Goal: Obtain resource: Download file/media

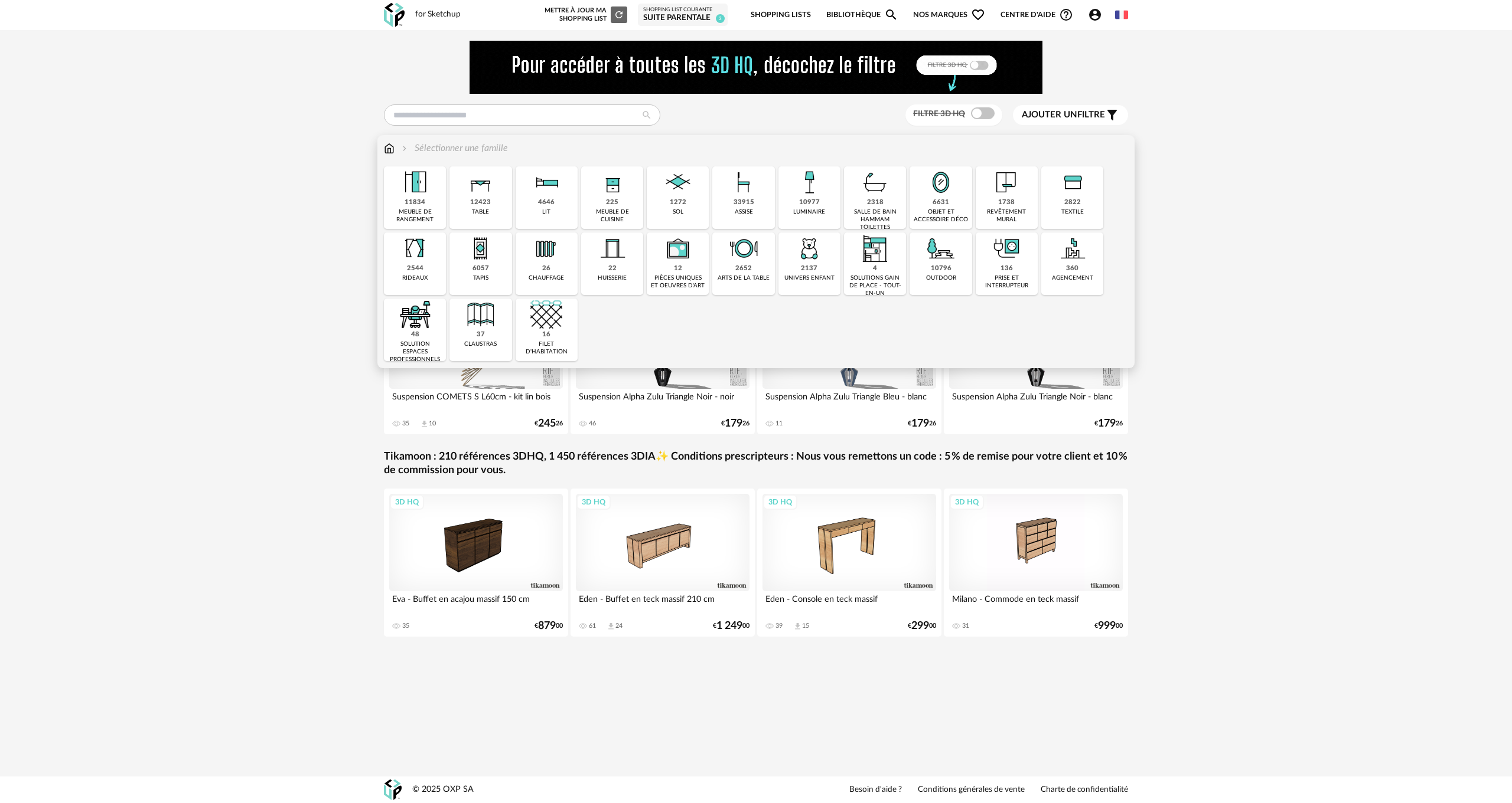
click at [393, 150] on img at bounding box center [389, 148] width 11 height 14
click at [495, 260] on img at bounding box center [480, 248] width 32 height 32
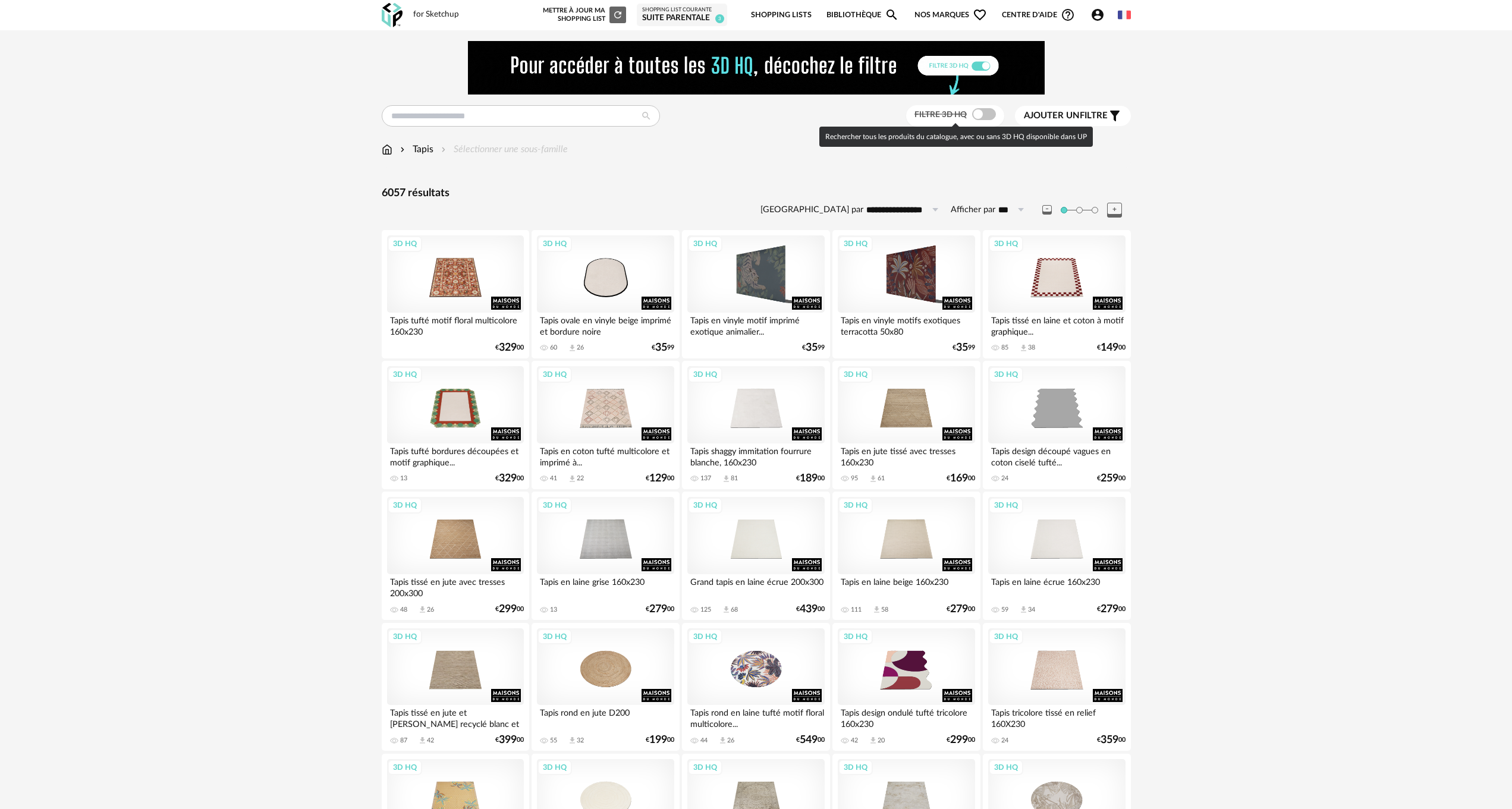
click at [986, 113] on span at bounding box center [984, 114] width 24 height 12
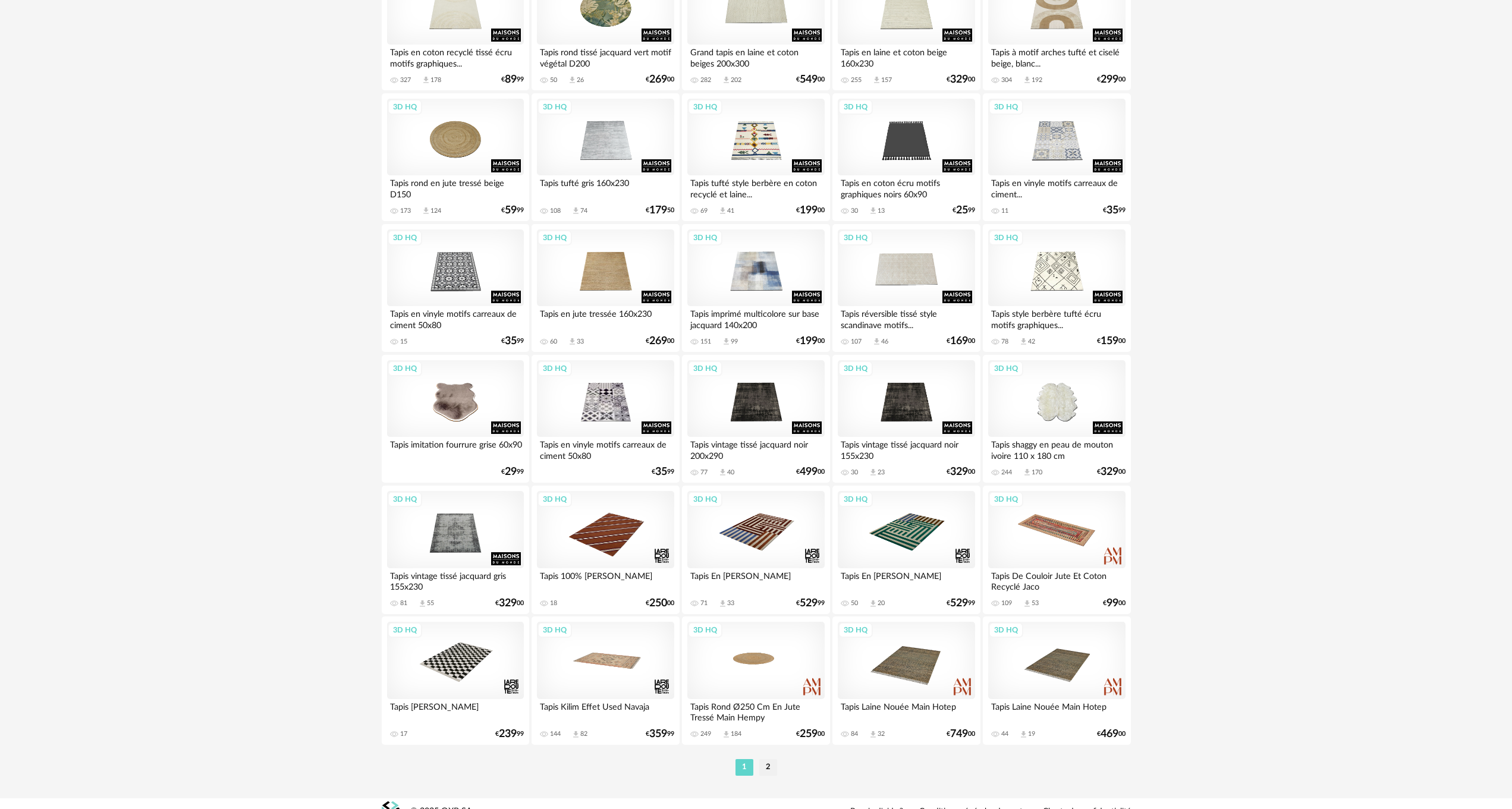
scroll to position [2116, 0]
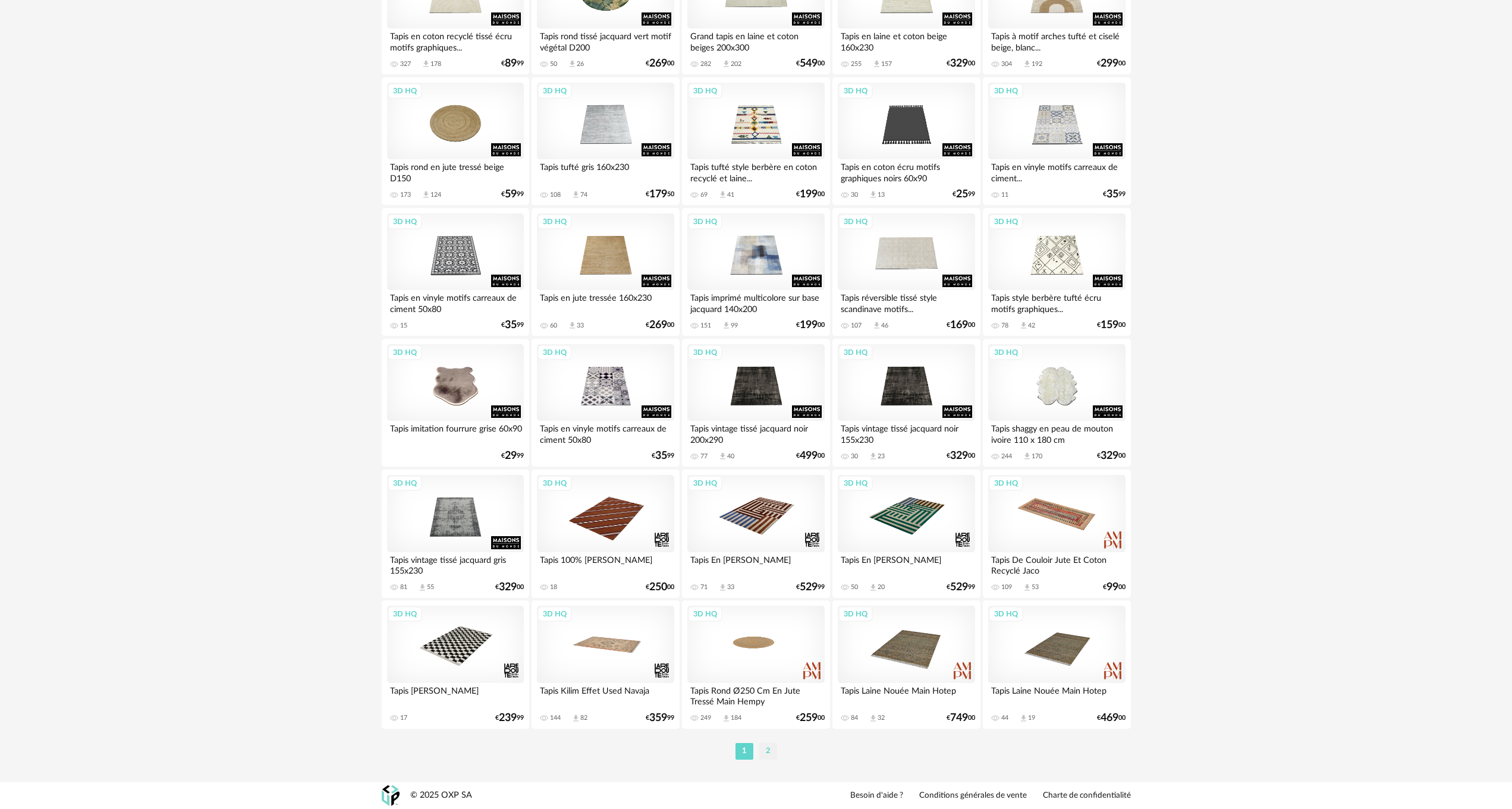
click at [765, 749] on li "2" at bounding box center [768, 752] width 18 height 16
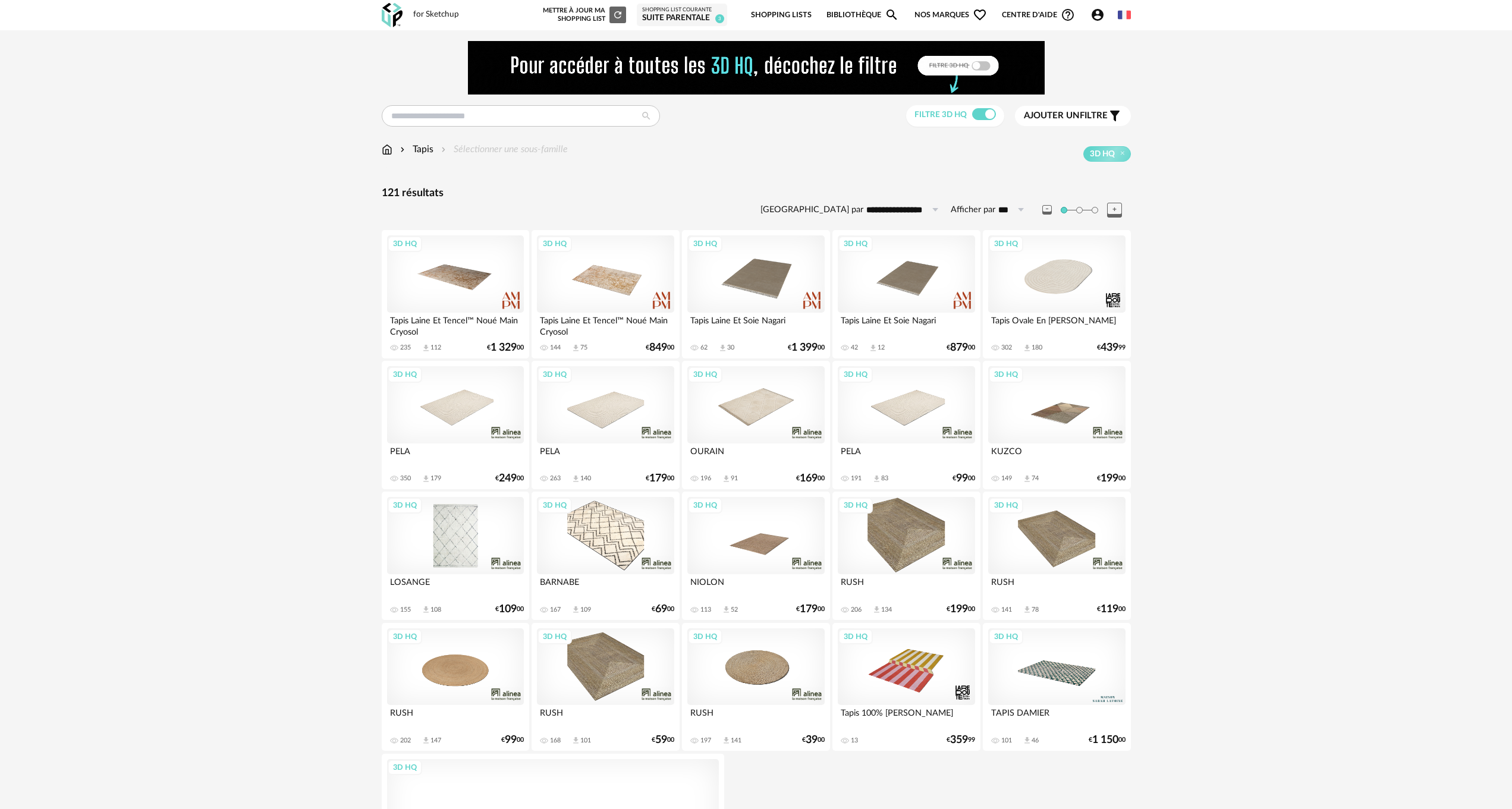
click at [448, 535] on div "3D HQ" at bounding box center [455, 535] width 137 height 77
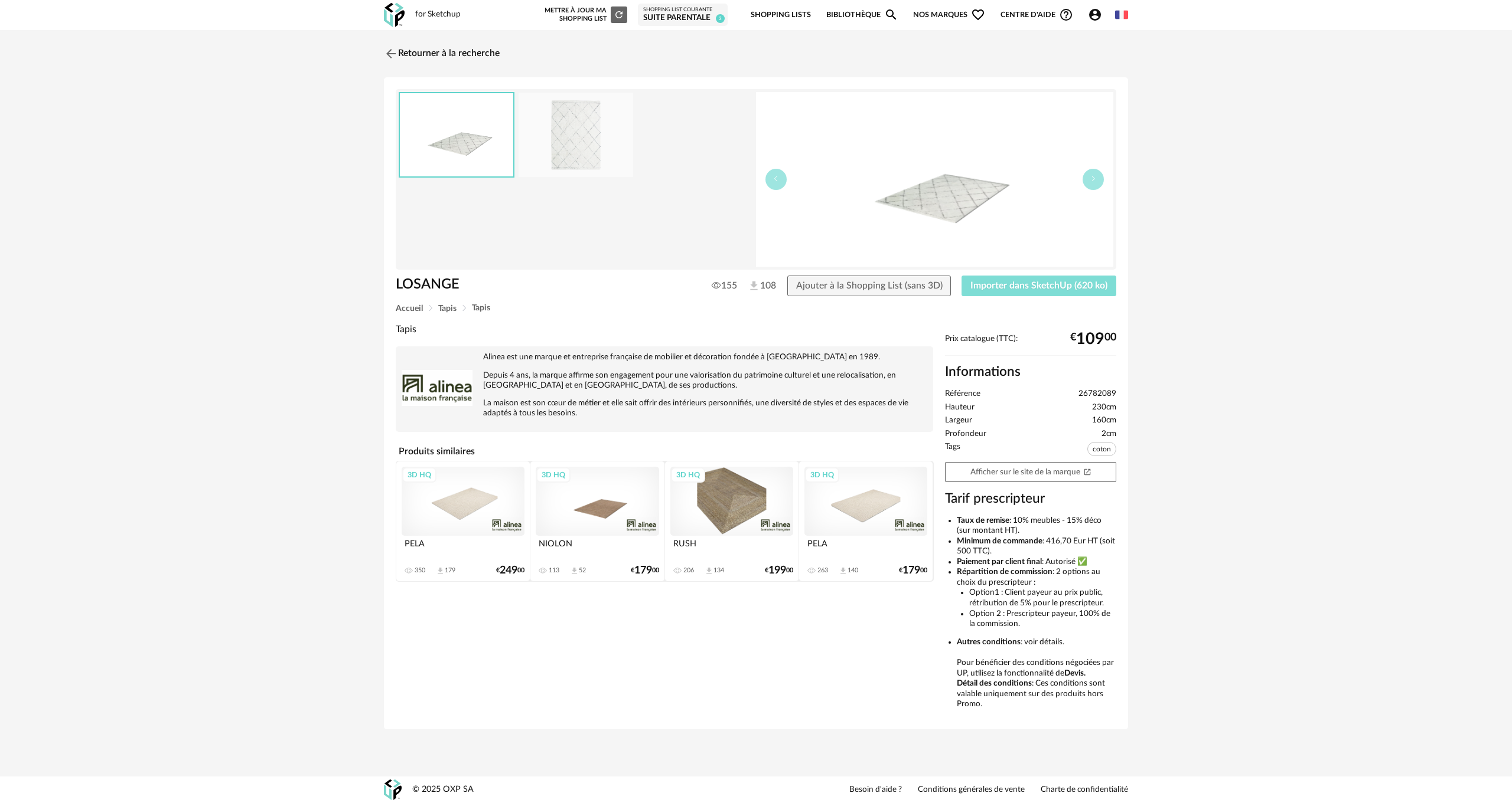
click at [1009, 284] on span "Importer dans SketchUp (620 ko)" at bounding box center [1039, 286] width 137 height 9
click at [397, 54] on img at bounding box center [390, 53] width 17 height 17
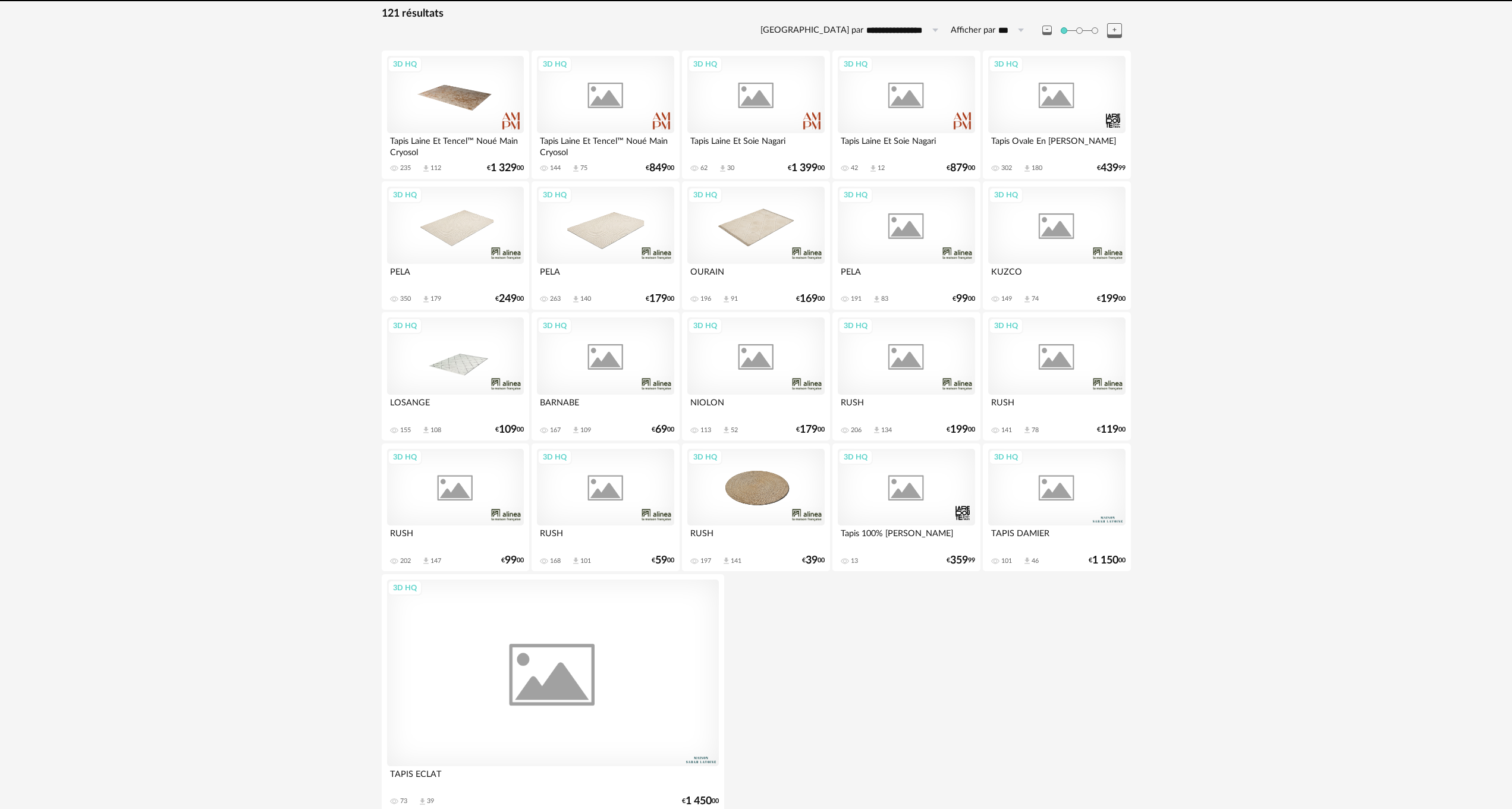
scroll to position [189, 0]
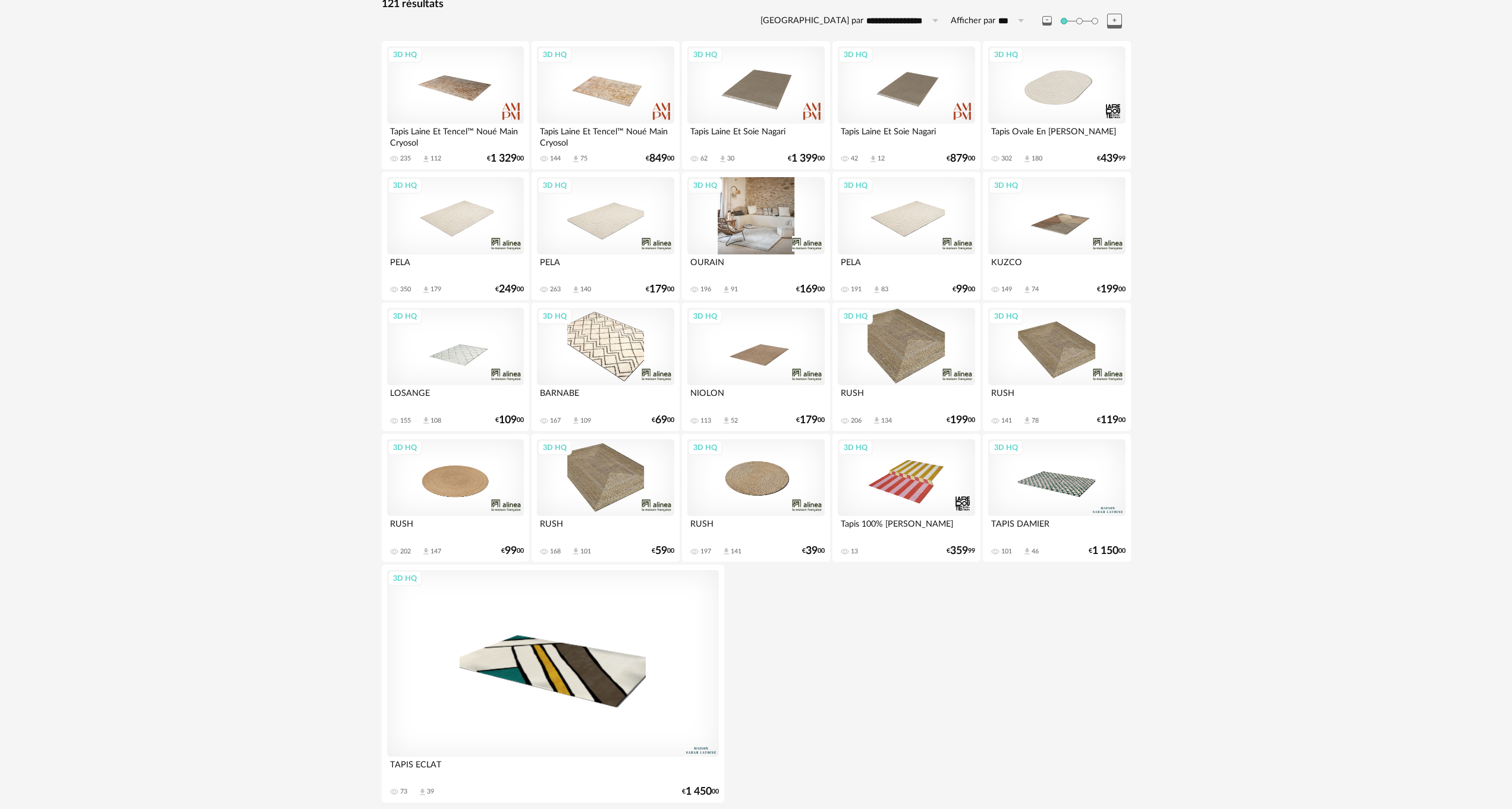
click at [724, 213] on div "3D HQ" at bounding box center [756, 216] width 137 height 77
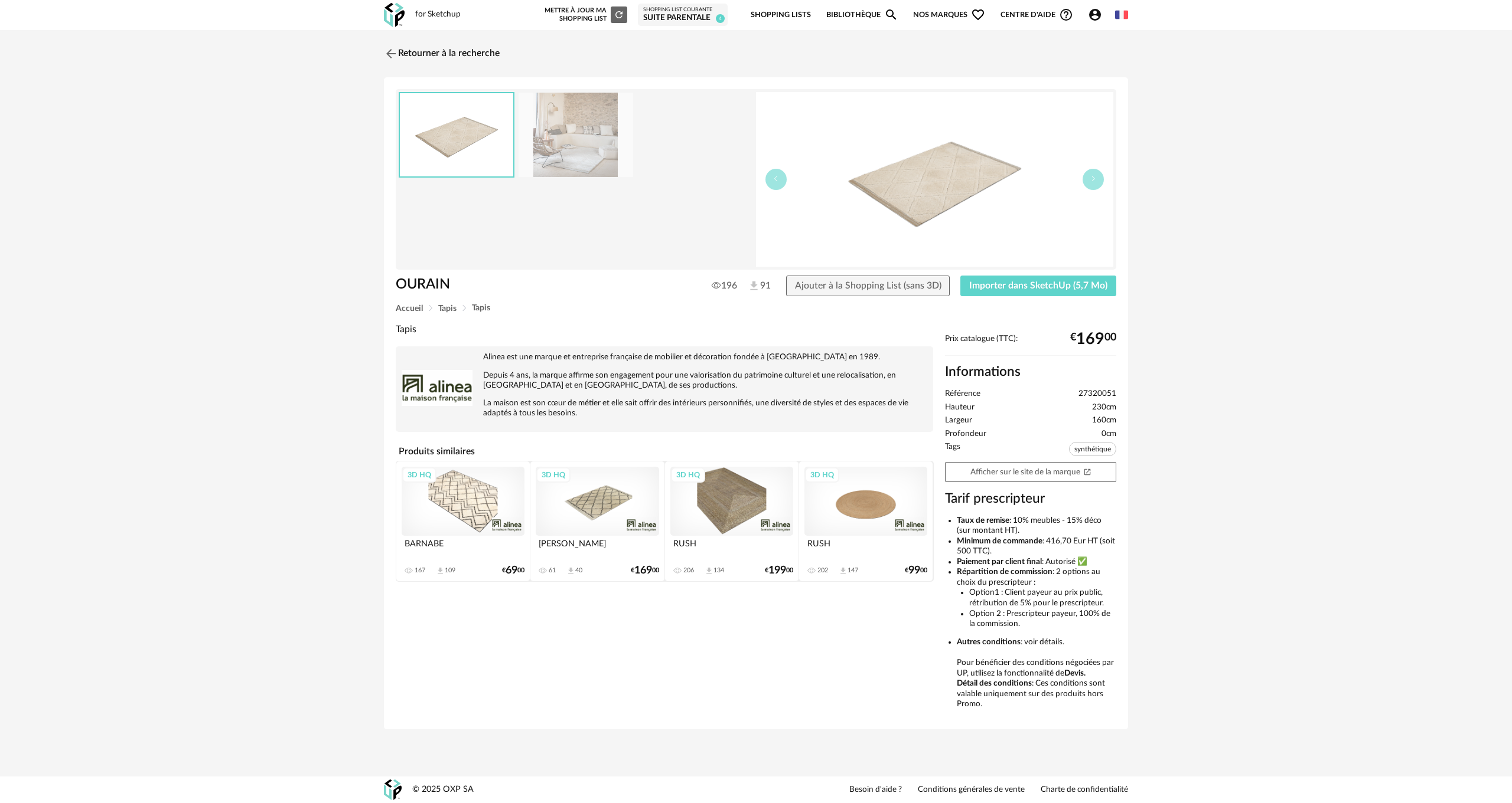
click at [584, 166] on img at bounding box center [576, 135] width 115 height 85
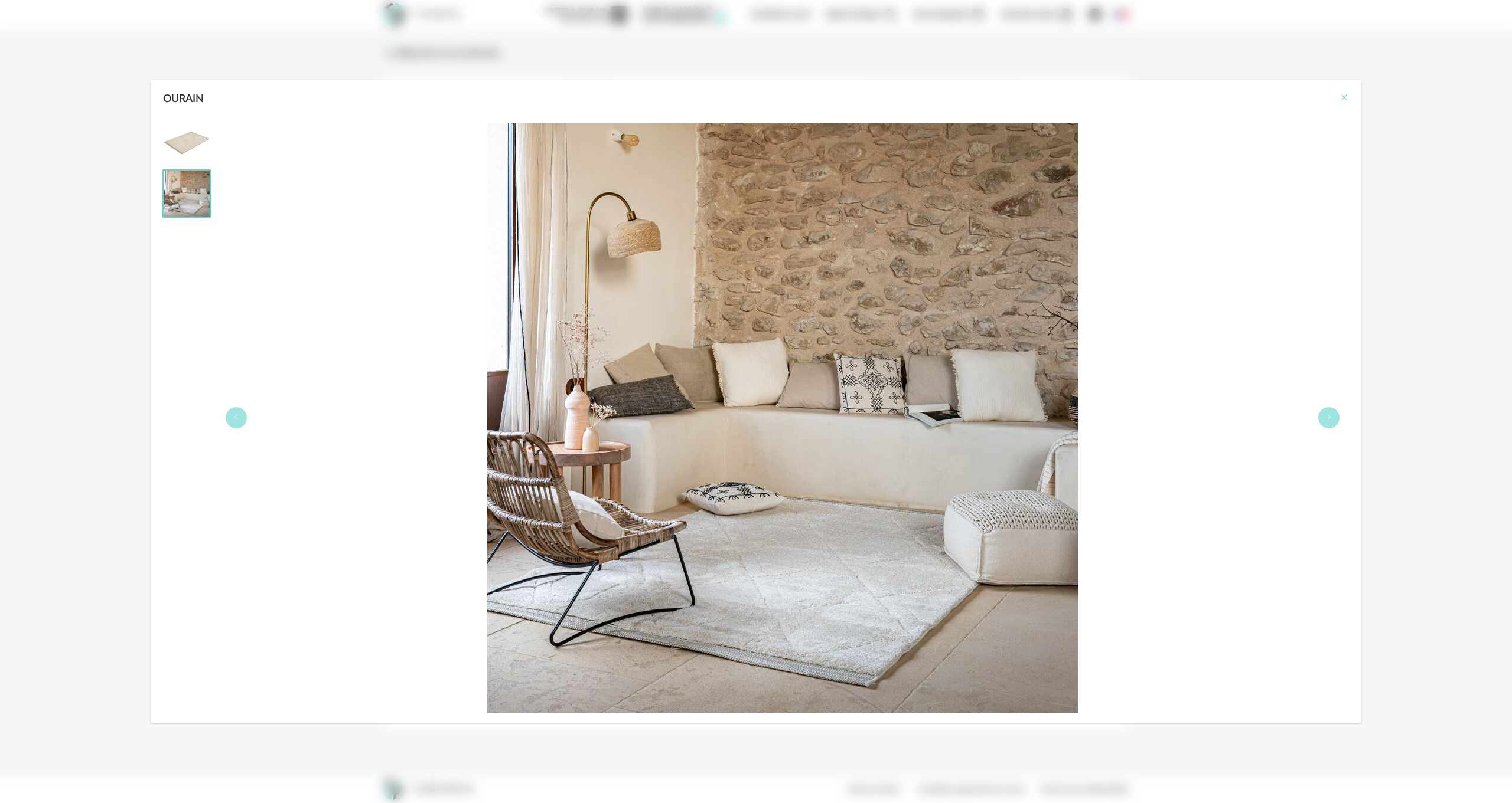
click at [1341, 98] on icon "Close" at bounding box center [1344, 98] width 9 height 9
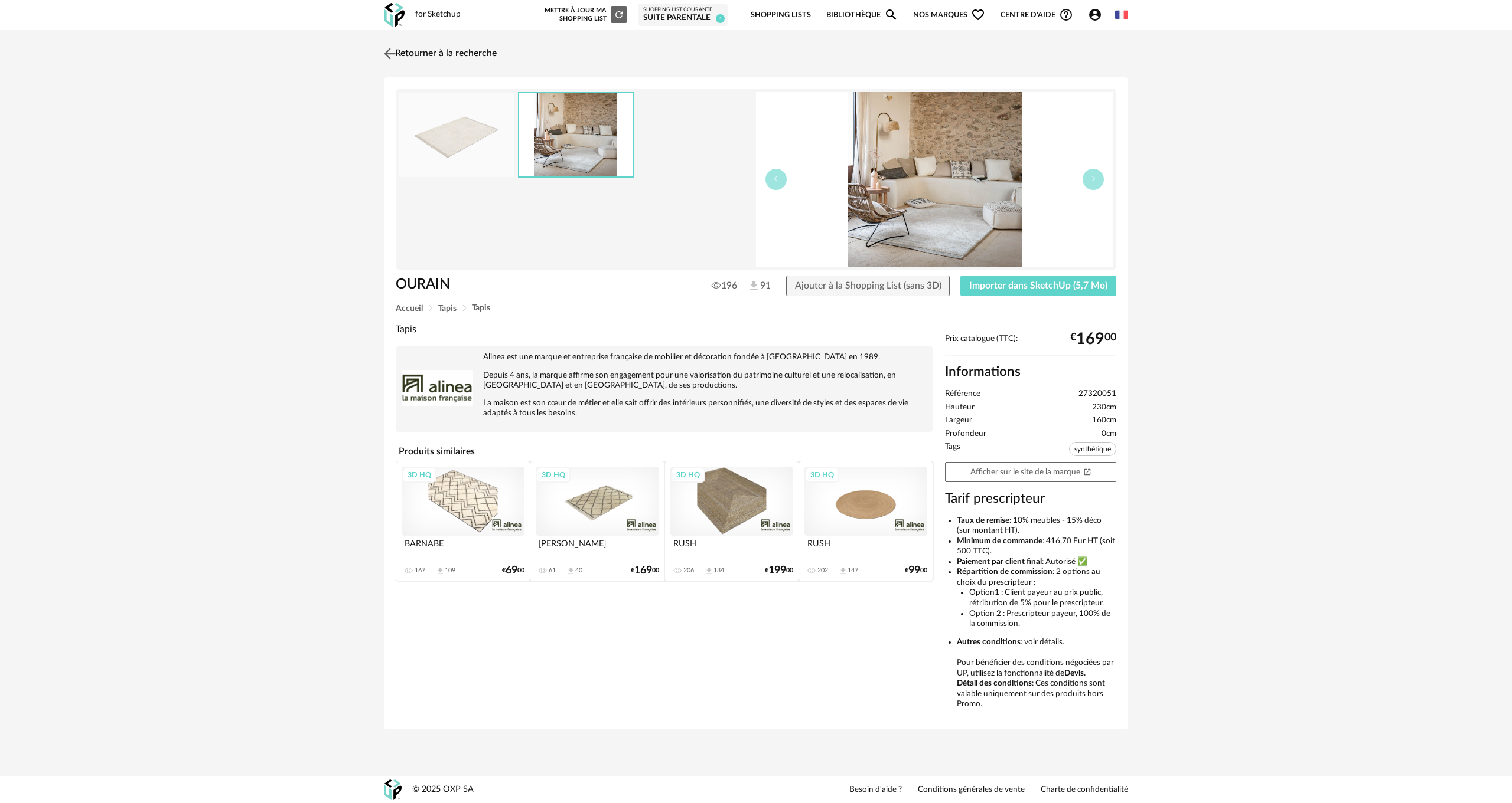
click at [391, 53] on img at bounding box center [390, 53] width 17 height 17
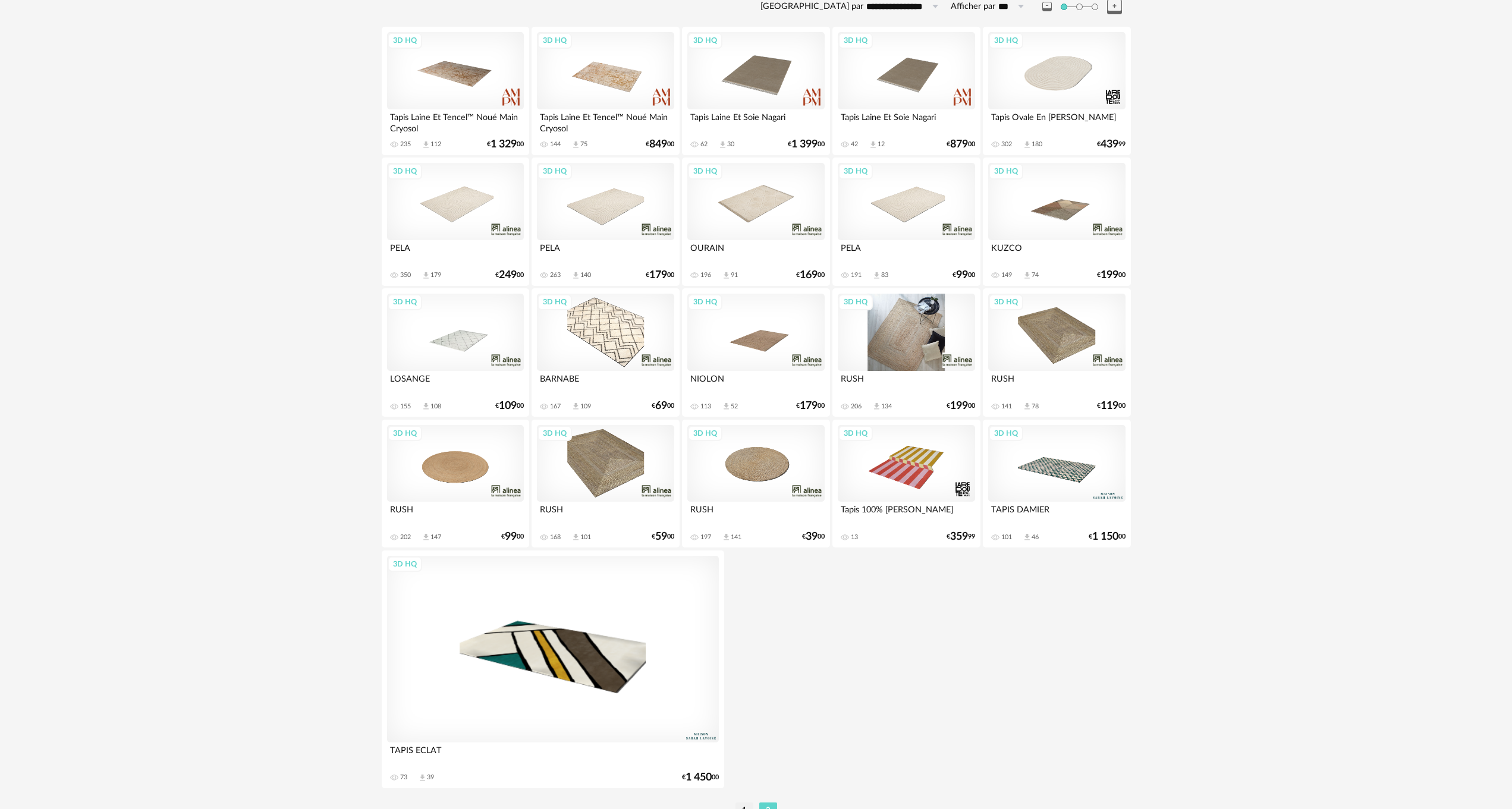
scroll to position [144, 0]
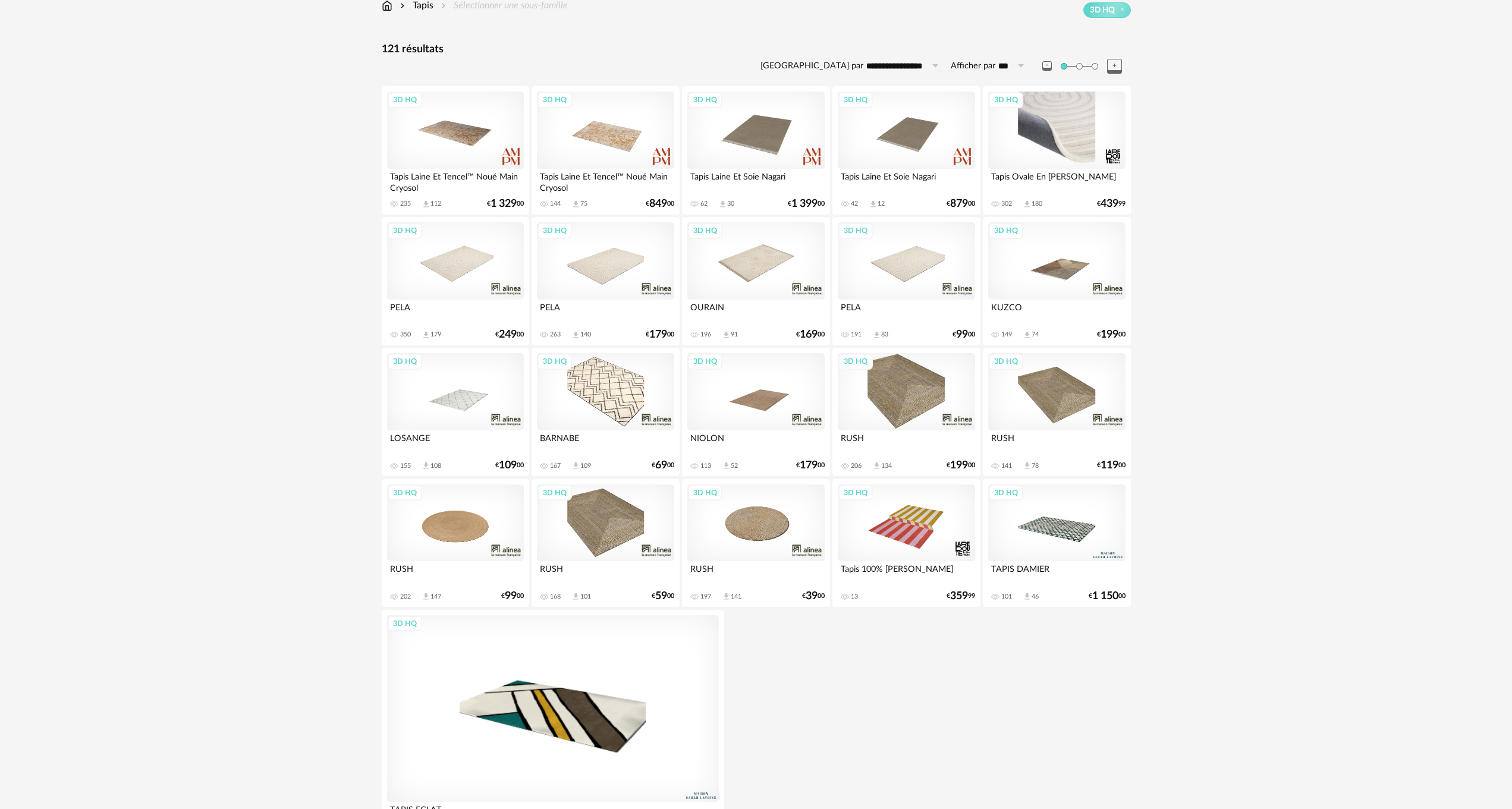
click at [1036, 143] on div "3D HQ" at bounding box center [1056, 130] width 137 height 77
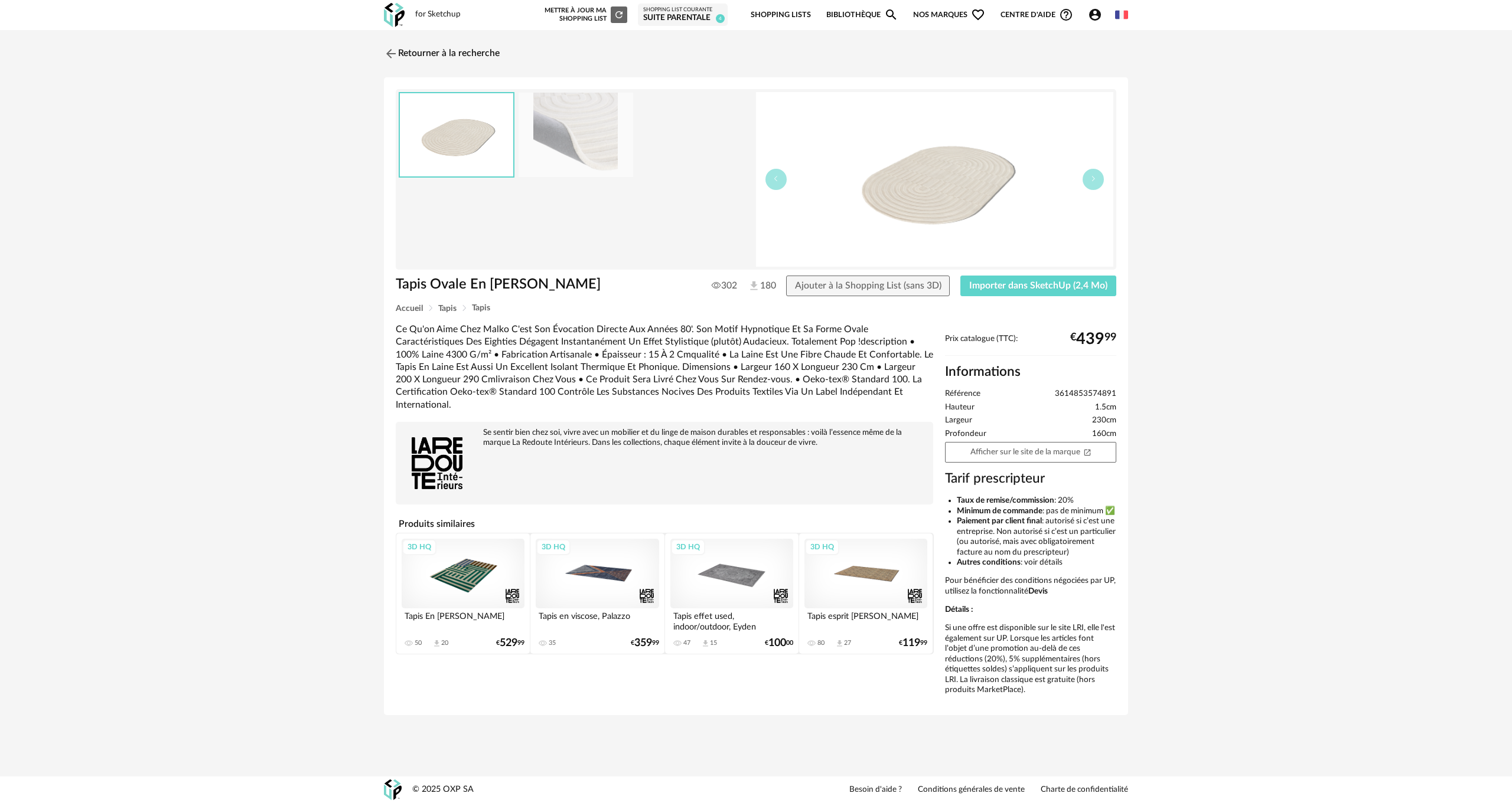
click at [568, 131] on img at bounding box center [576, 135] width 115 height 85
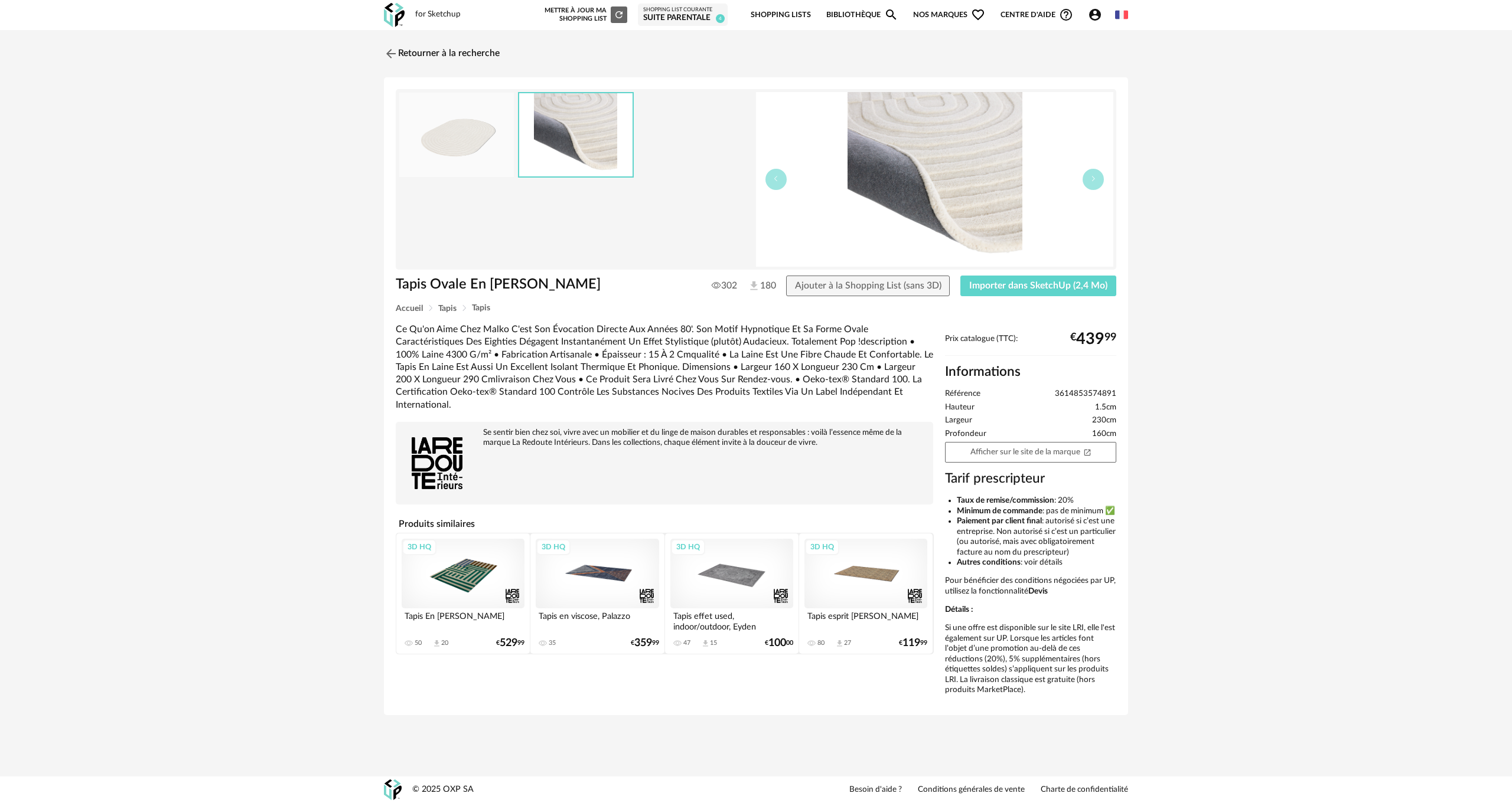
click at [568, 131] on img at bounding box center [576, 135] width 113 height 83
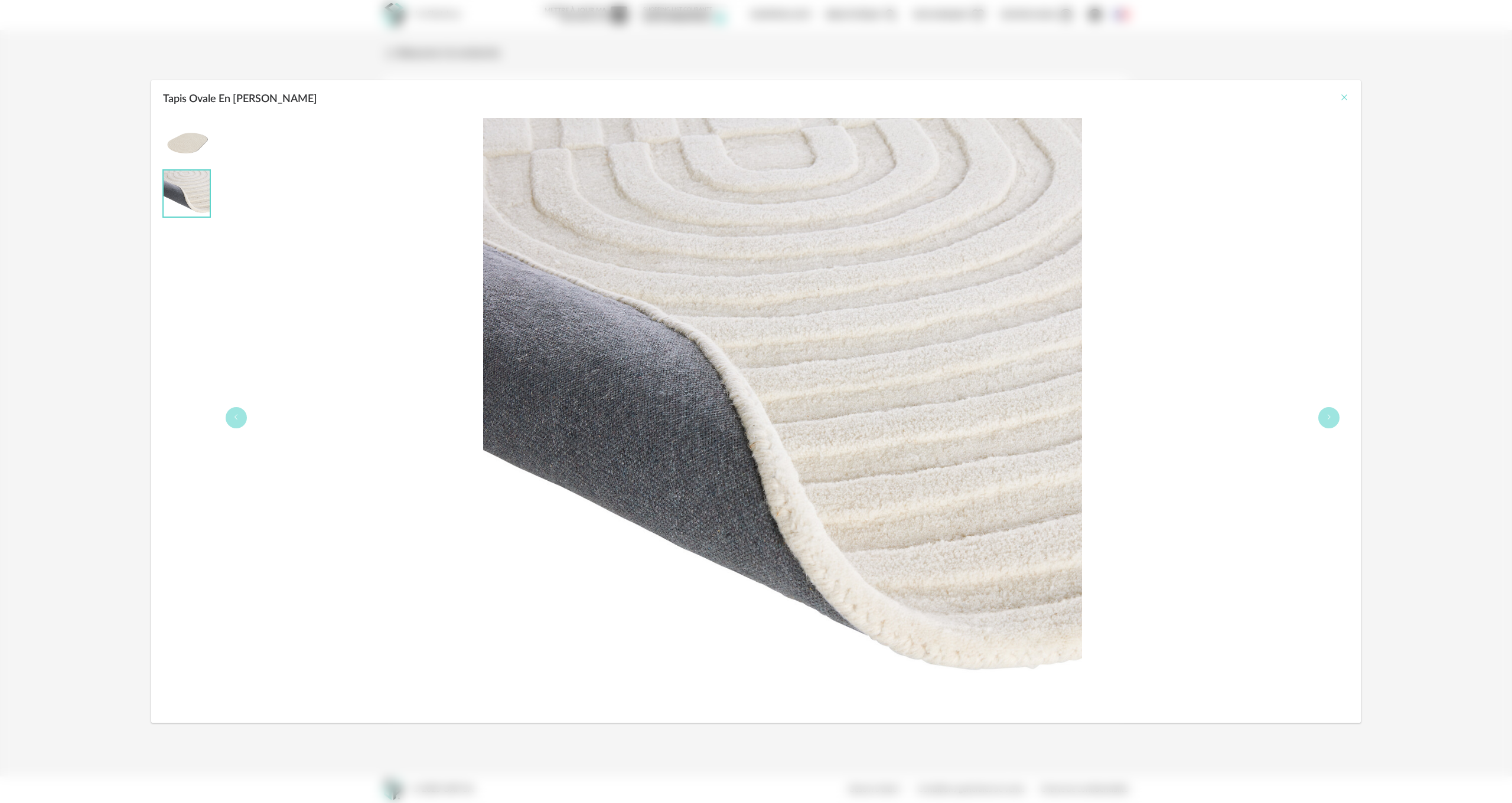
click at [1347, 100] on icon "Close" at bounding box center [1344, 98] width 9 height 9
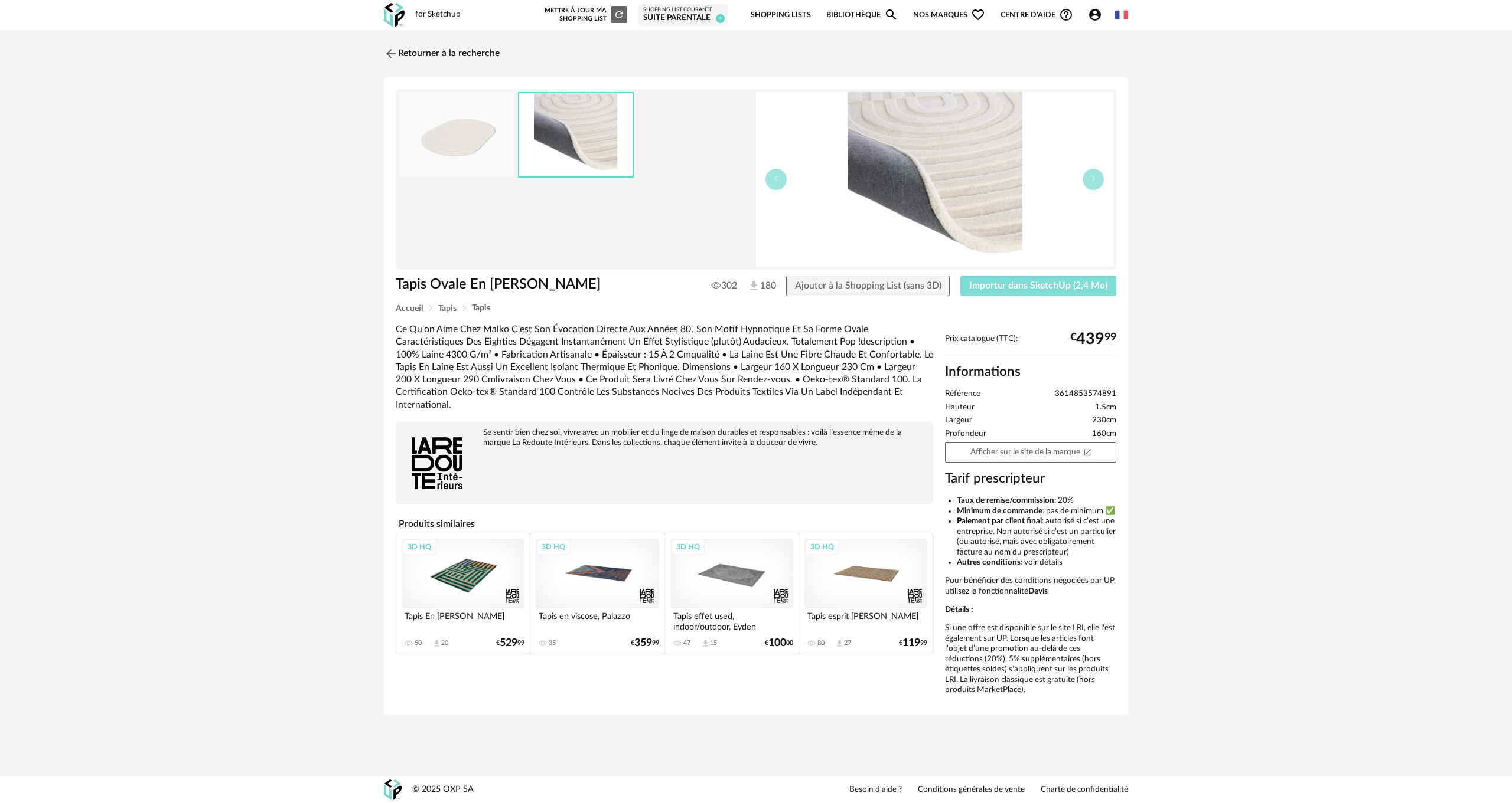
click at [1025, 284] on span "Importer dans SketchUp (2,4 Mo)" at bounding box center [1038, 286] width 138 height 9
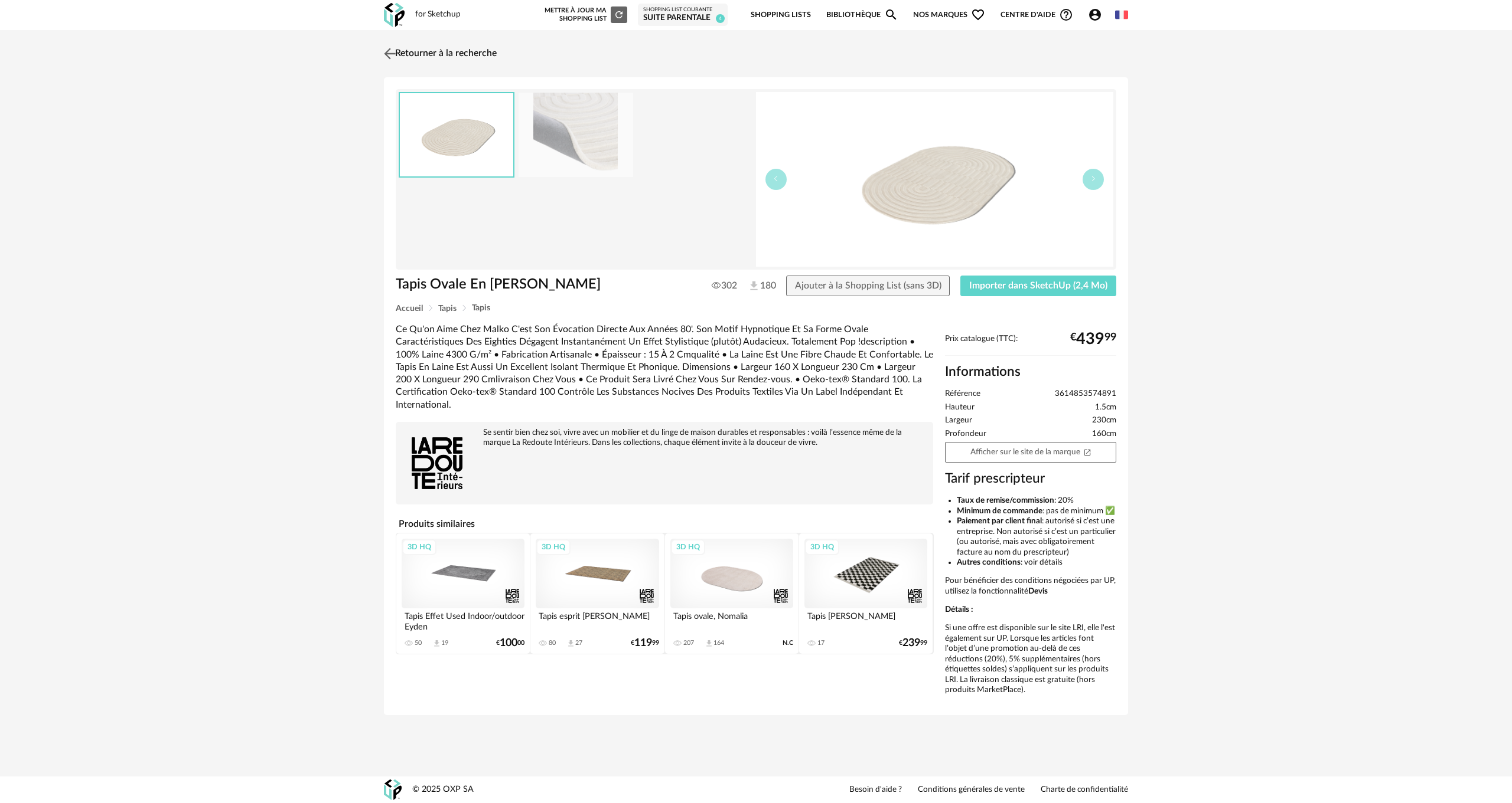
click at [402, 54] on link "Retourner à la recherche" at bounding box center [439, 54] width 116 height 26
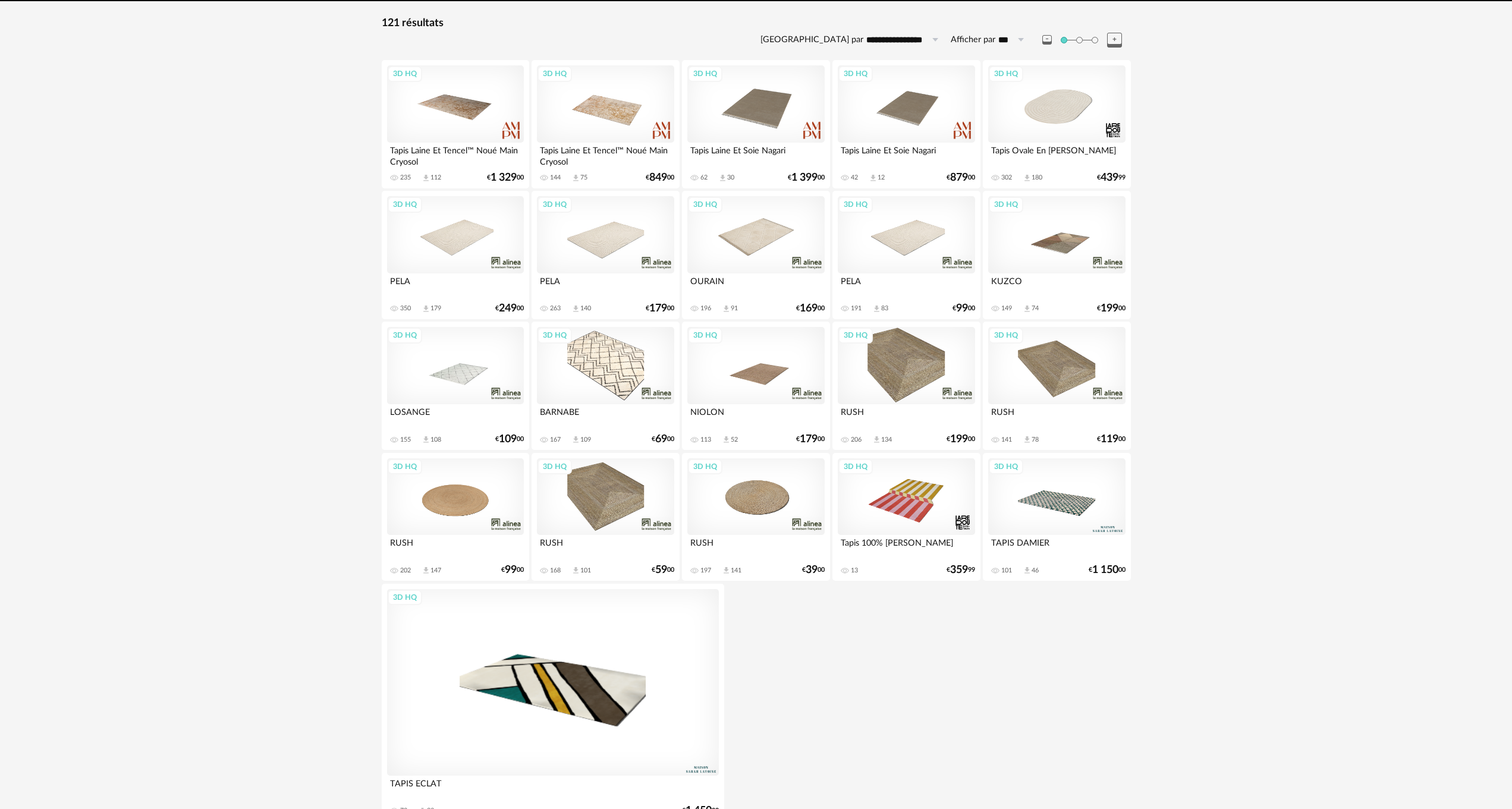
scroll to position [186, 0]
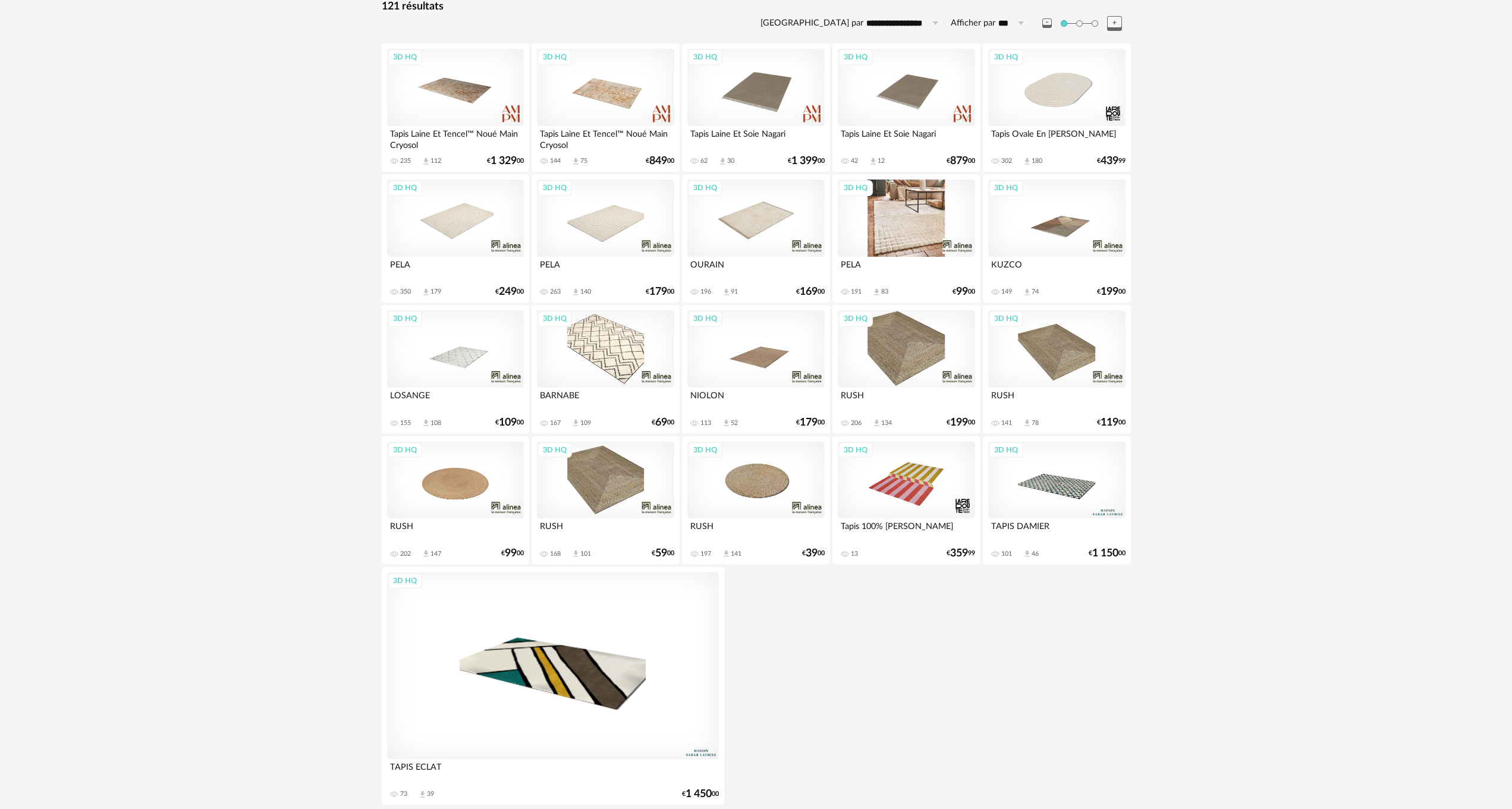
click at [900, 218] on div "3D HQ" at bounding box center [906, 218] width 137 height 77
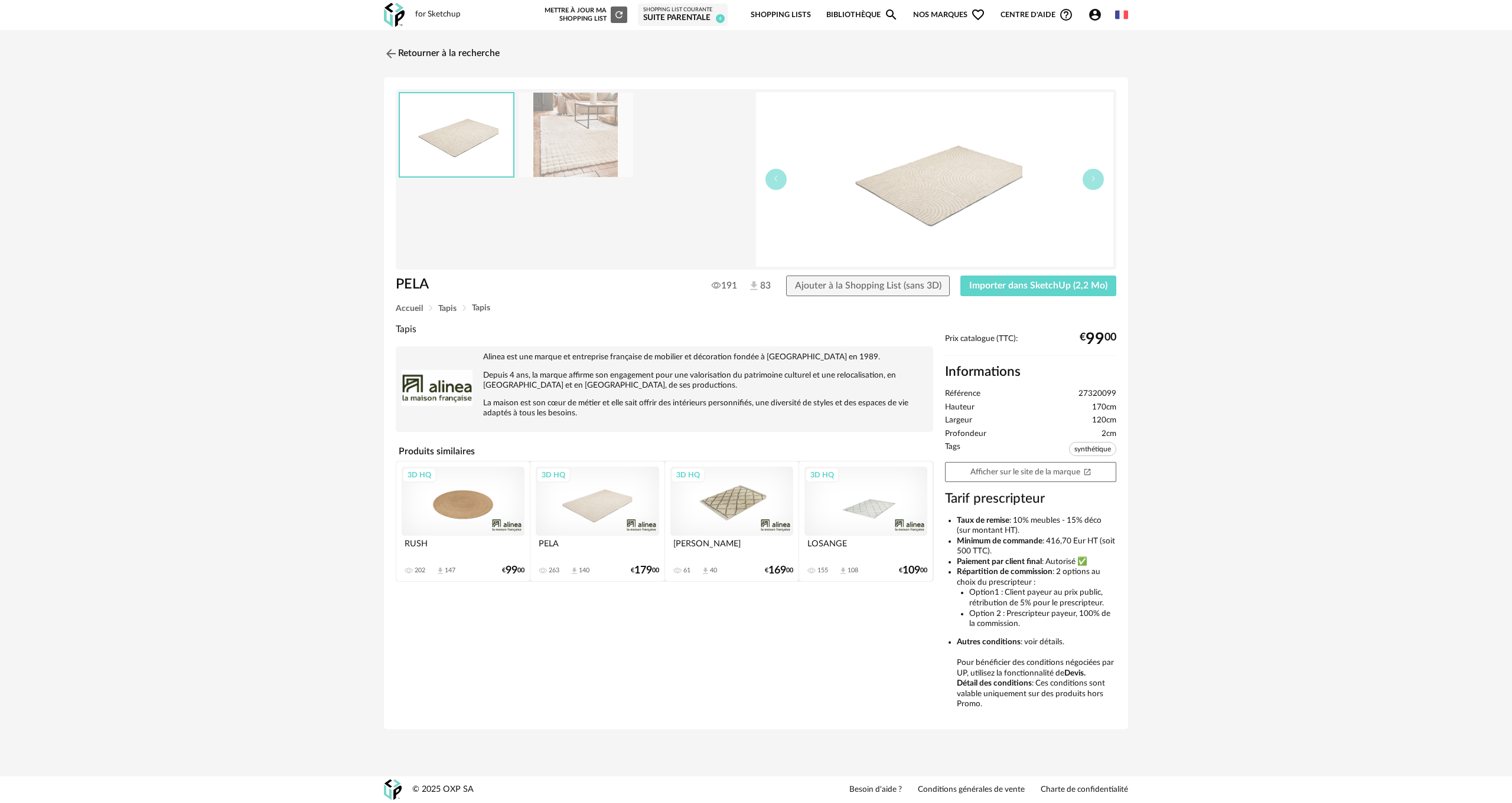
click at [588, 140] on img at bounding box center [576, 135] width 115 height 85
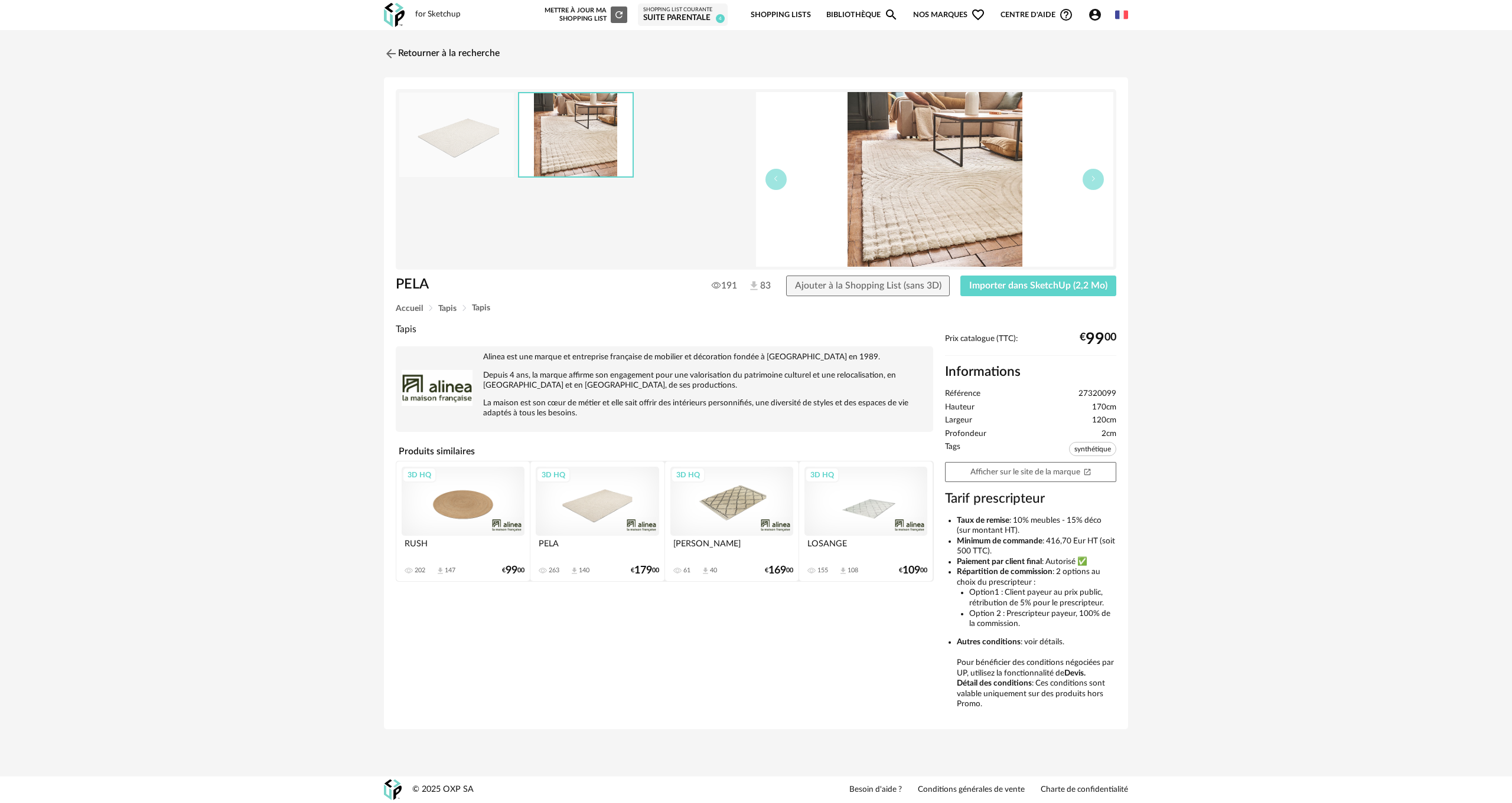
click at [588, 140] on img at bounding box center [576, 135] width 113 height 83
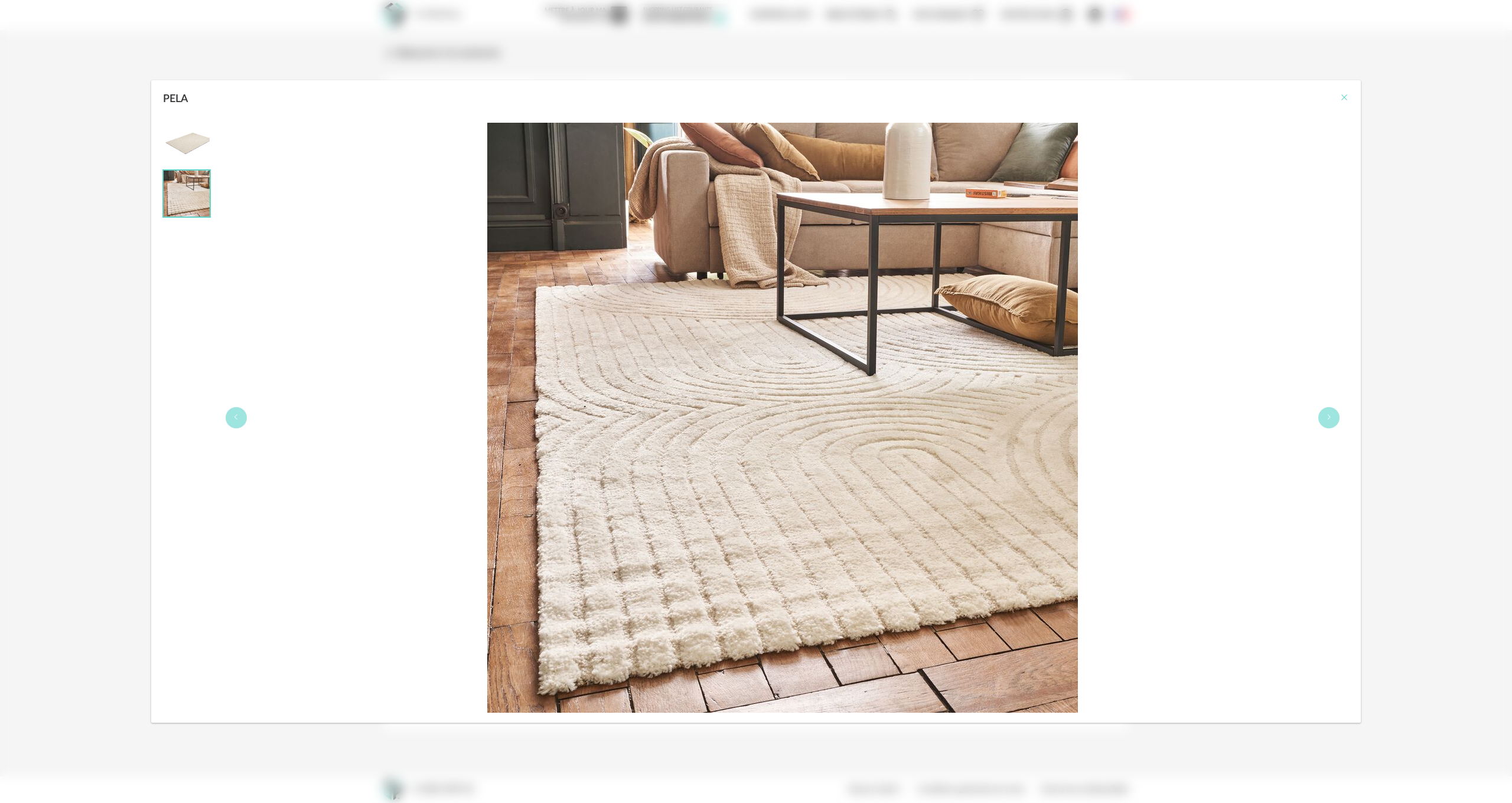
click at [1343, 96] on icon "Close" at bounding box center [1344, 98] width 9 height 9
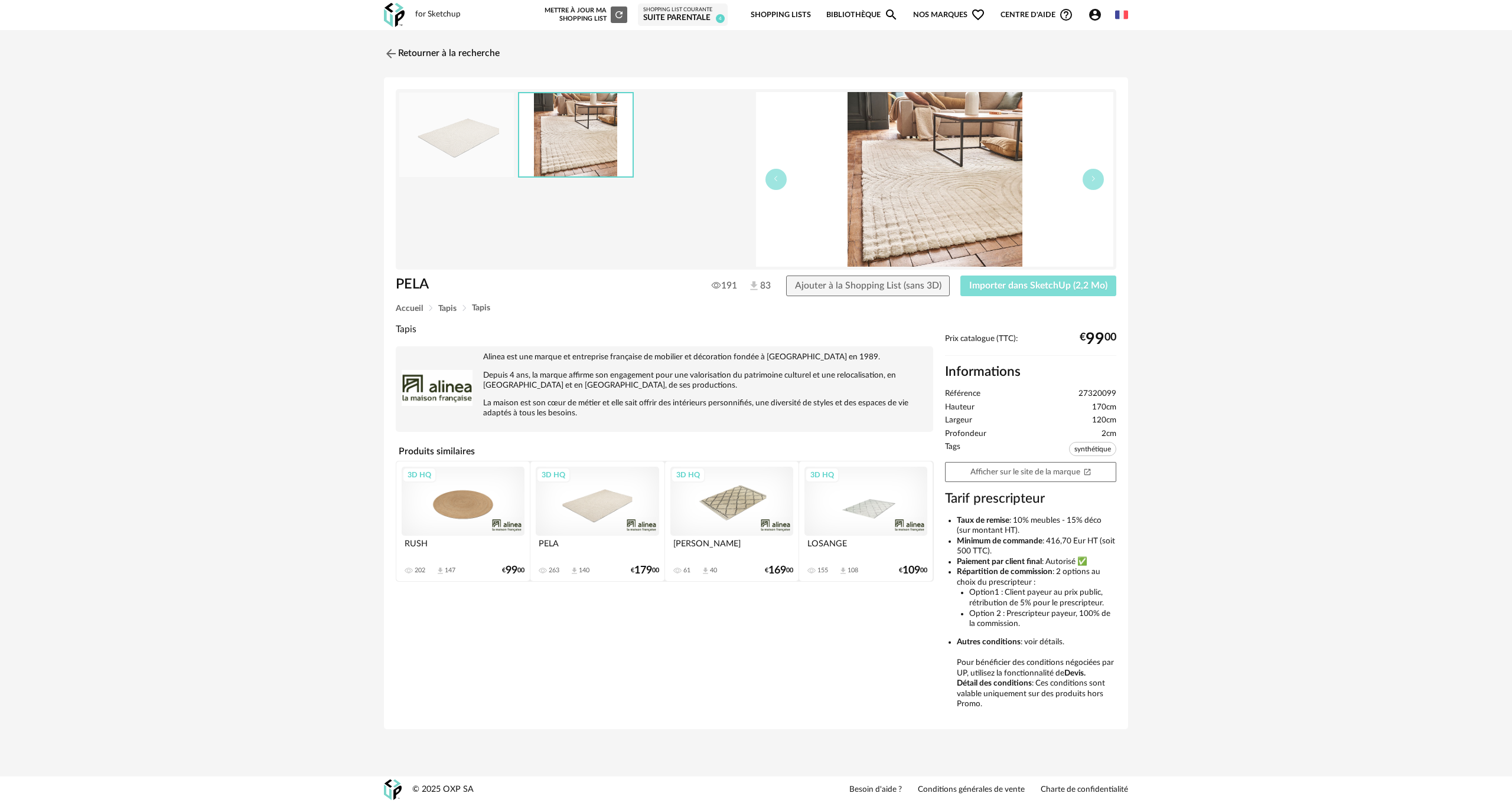
click at [1025, 285] on span "Importer dans SketchUp (2,2 Mo)" at bounding box center [1038, 286] width 138 height 9
